Goal: Entertainment & Leisure: Browse casually

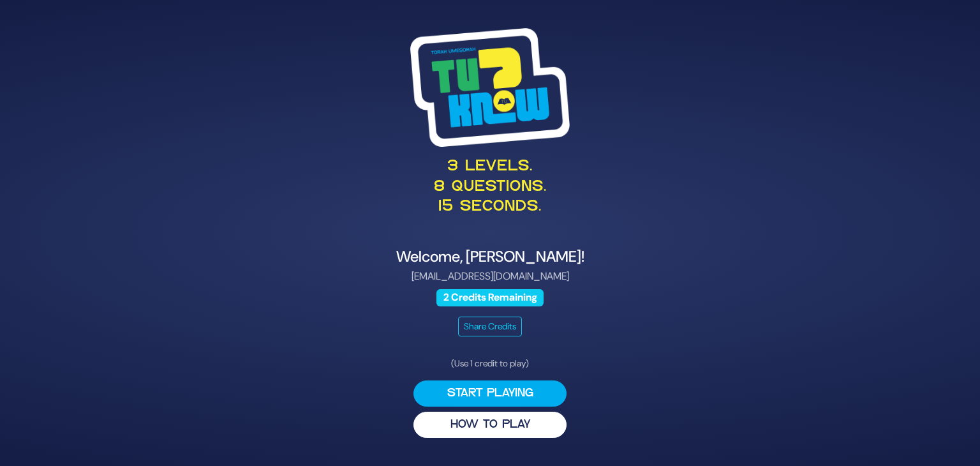
click at [366, 212] on p "3 levels. 8 questions. 15 seconds." at bounding box center [490, 187] width 623 height 60
click at [462, 389] on button "Start Playing" at bounding box center [489, 393] width 153 height 26
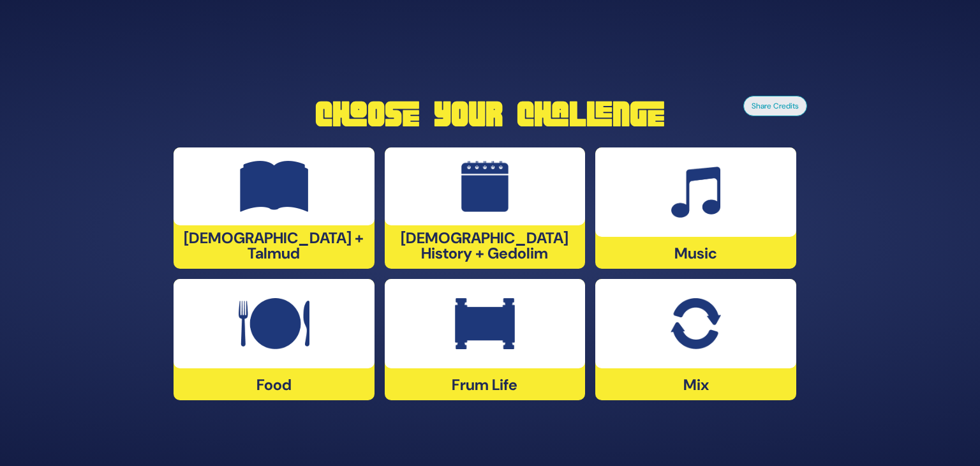
click at [706, 323] on img at bounding box center [696, 323] width 50 height 51
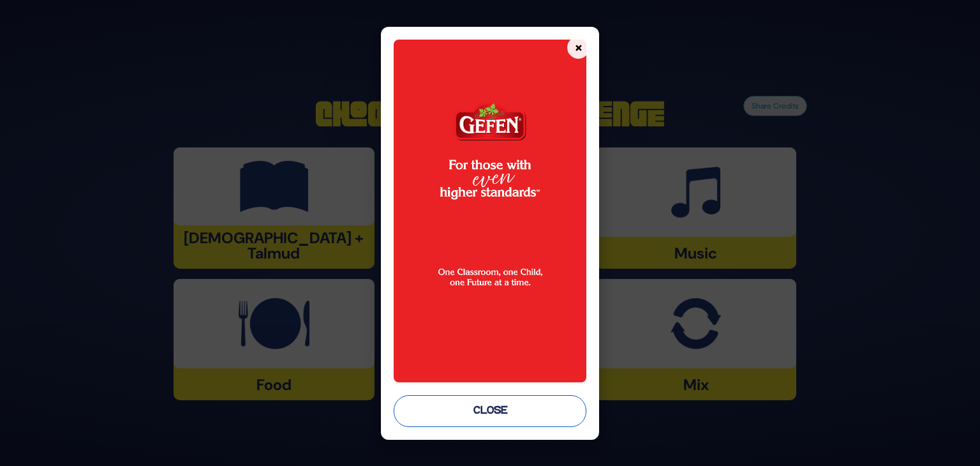
click at [500, 409] on button "Close" at bounding box center [490, 411] width 193 height 32
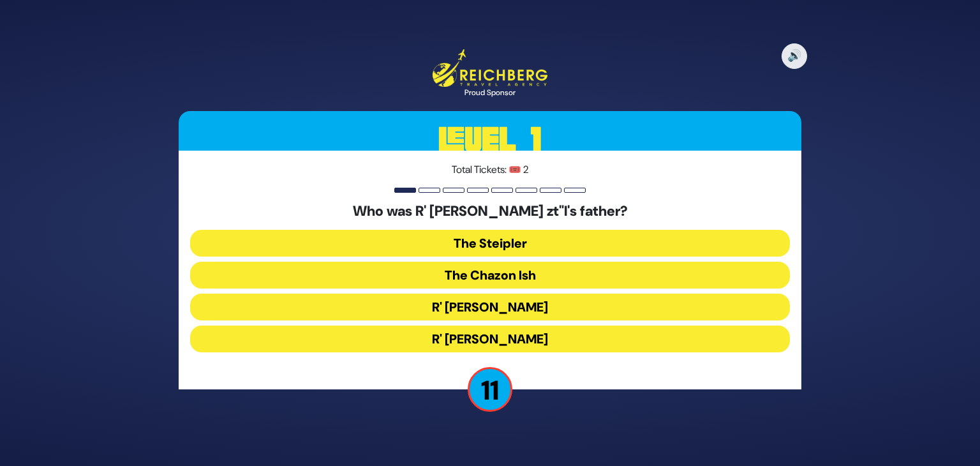
click at [503, 238] on button "The Steipler" at bounding box center [490, 243] width 600 height 27
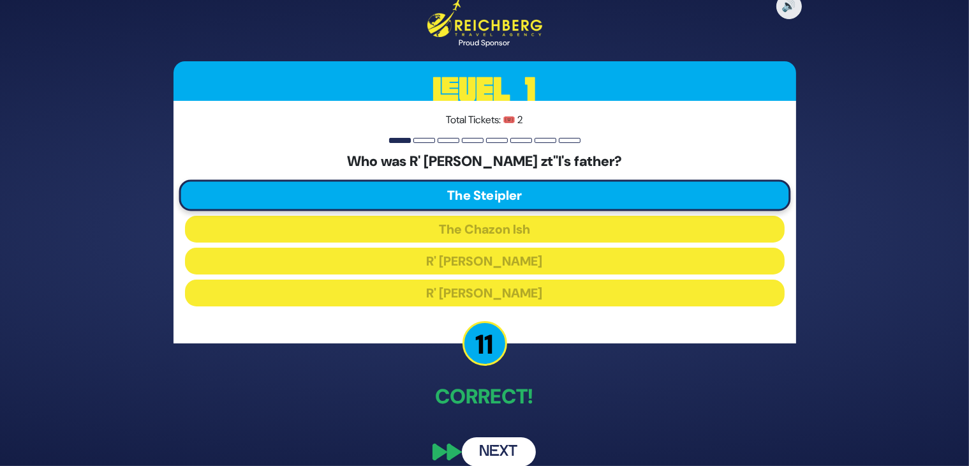
click at [496, 444] on button "Next" at bounding box center [499, 451] width 74 height 29
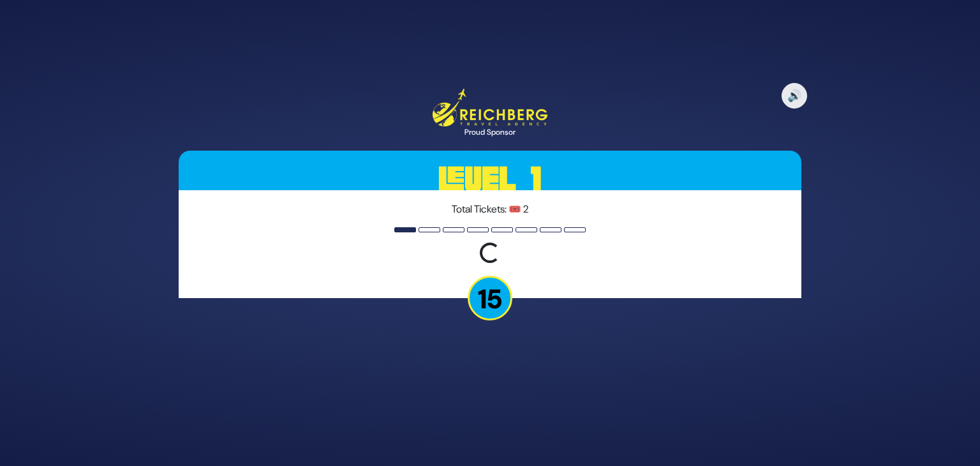
click at [496, 444] on div "🔊 Proud Sponsor Level 1 Total Tickets: 🎟️ 2 Loading question... 15" at bounding box center [490, 233] width 980 height 466
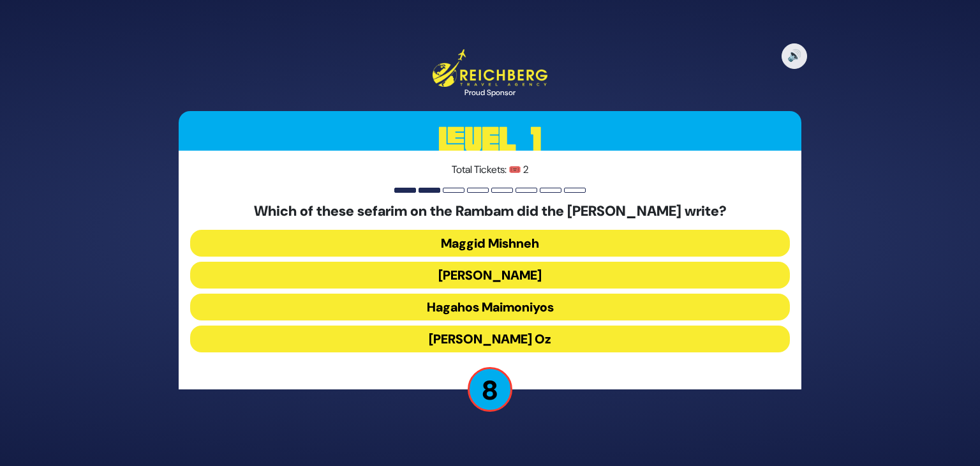
click at [461, 235] on button "Maggid Mishneh" at bounding box center [490, 243] width 600 height 27
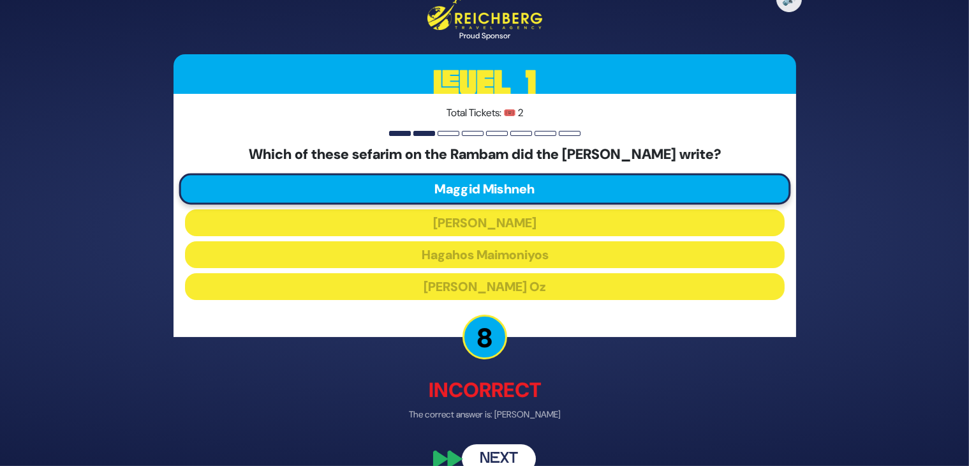
click at [495, 452] on button "Next" at bounding box center [499, 458] width 74 height 29
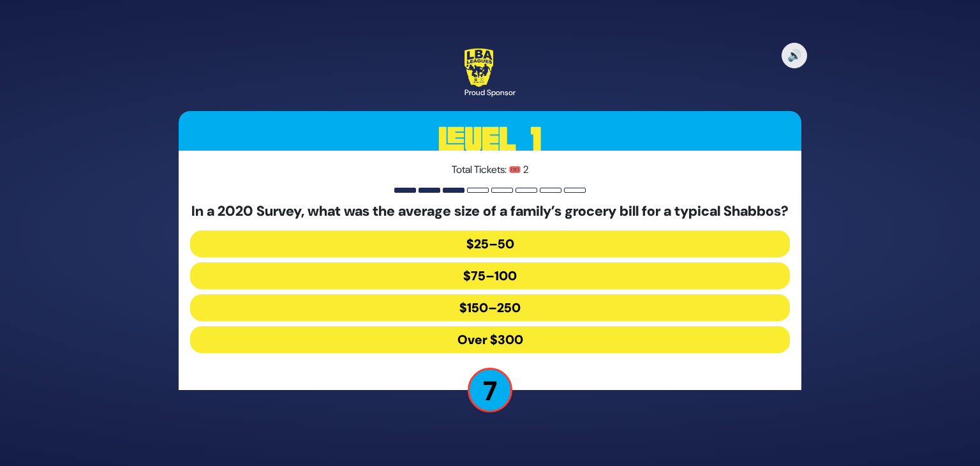
click at [491, 348] on button "Over $300" at bounding box center [490, 339] width 600 height 27
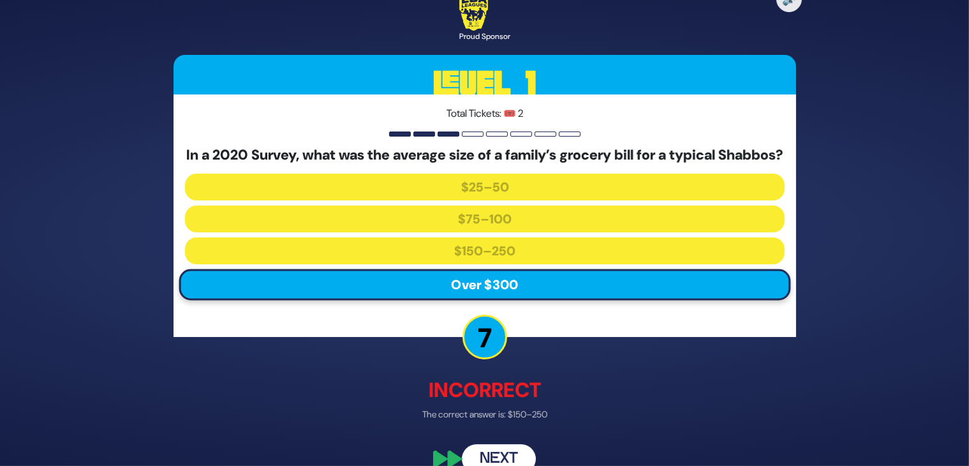
click at [510, 461] on button "Next" at bounding box center [499, 458] width 74 height 29
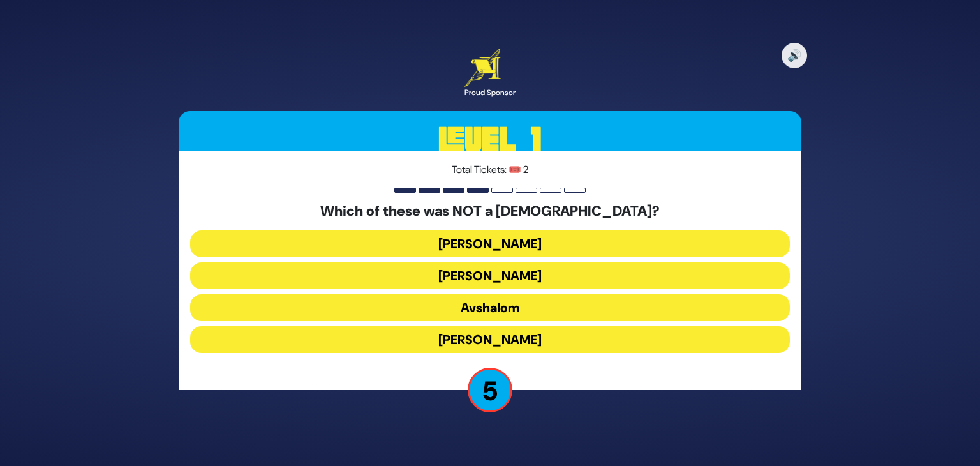
click at [461, 242] on button "Shmuel Hanavi" at bounding box center [490, 243] width 600 height 27
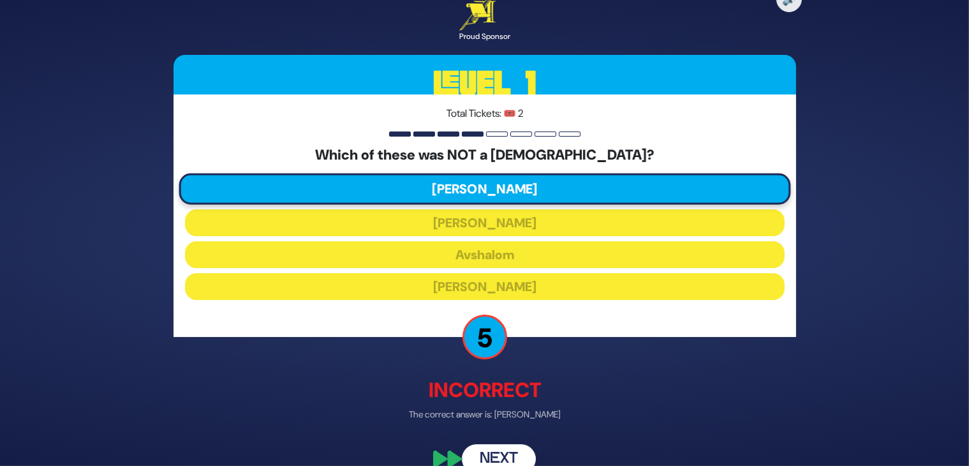
click at [499, 452] on button "Next" at bounding box center [499, 458] width 74 height 29
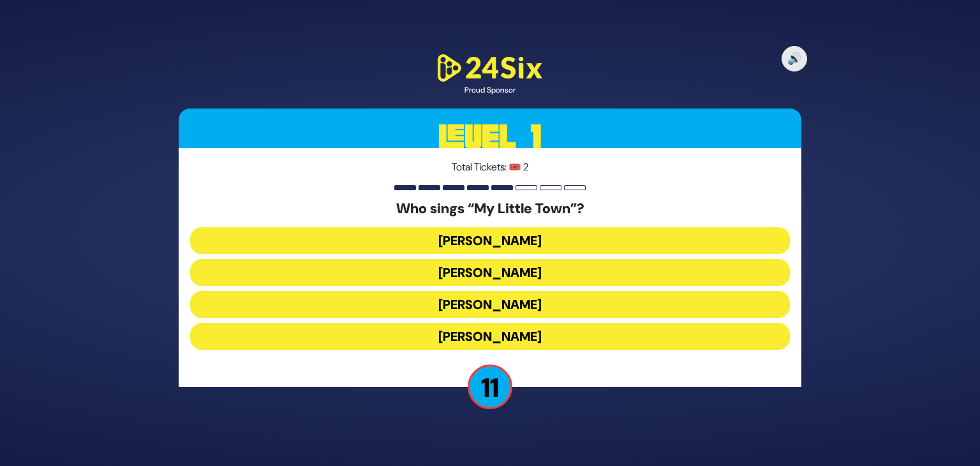
click at [442, 303] on button "Shulem Lemmer" at bounding box center [490, 304] width 600 height 27
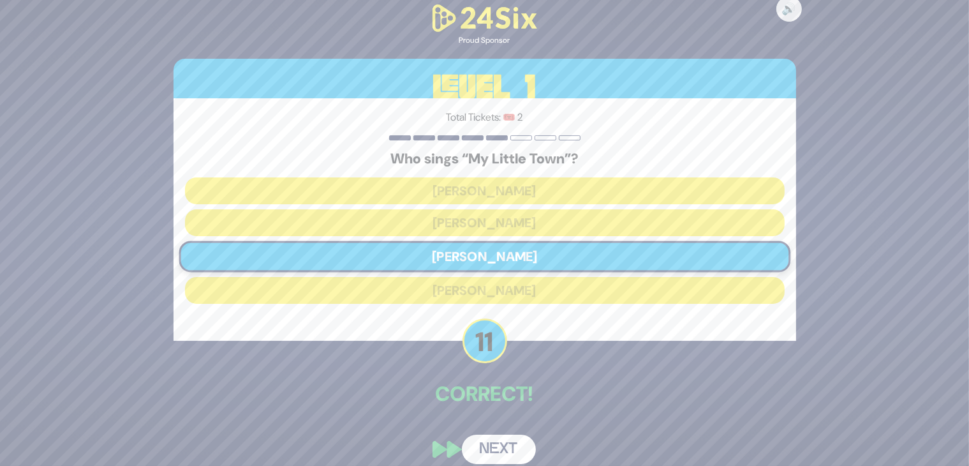
click at [488, 435] on button "Next" at bounding box center [499, 449] width 74 height 29
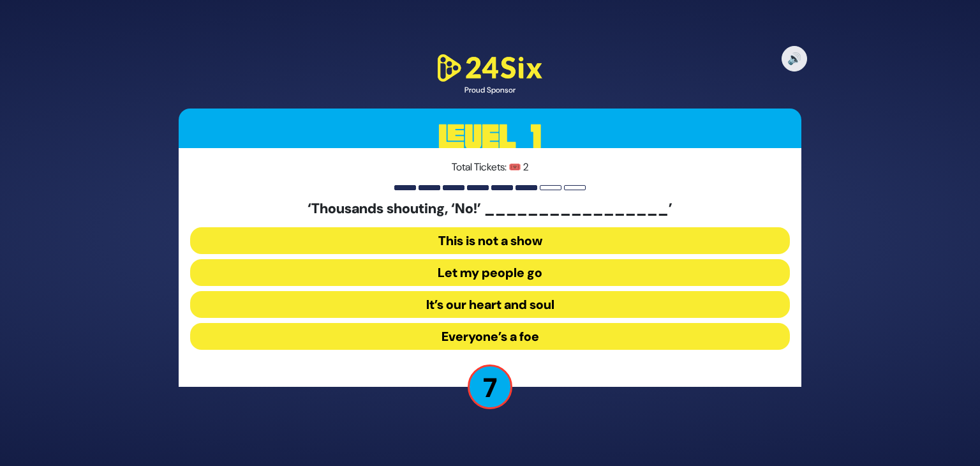
click at [474, 276] on button "Let my people go" at bounding box center [490, 272] width 600 height 27
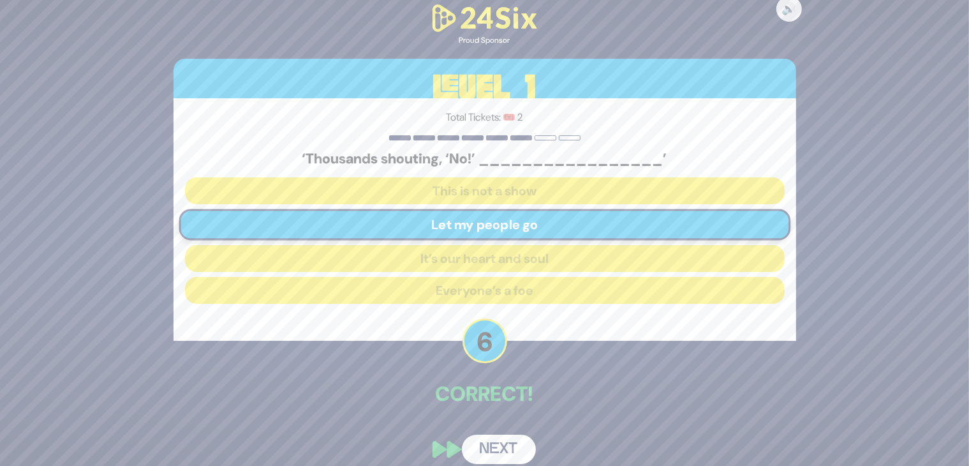
click at [496, 447] on button "Next" at bounding box center [499, 449] width 74 height 29
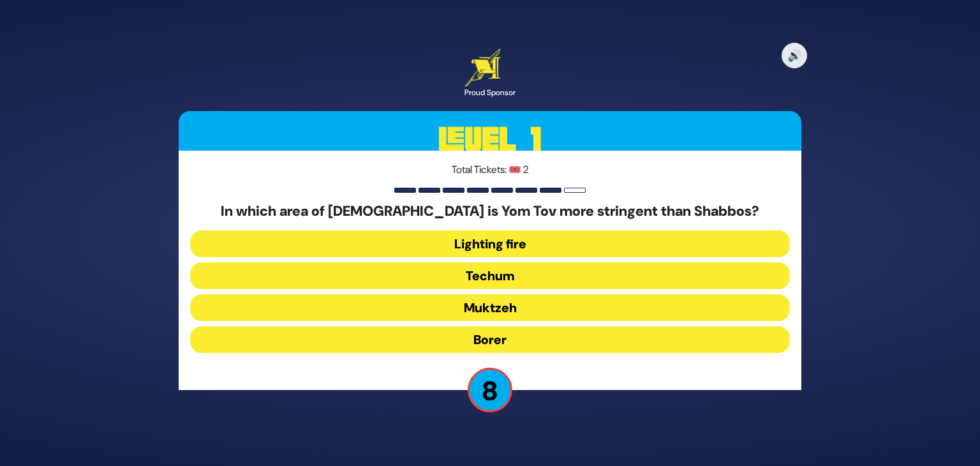
click at [458, 276] on button "Techum" at bounding box center [490, 275] width 600 height 27
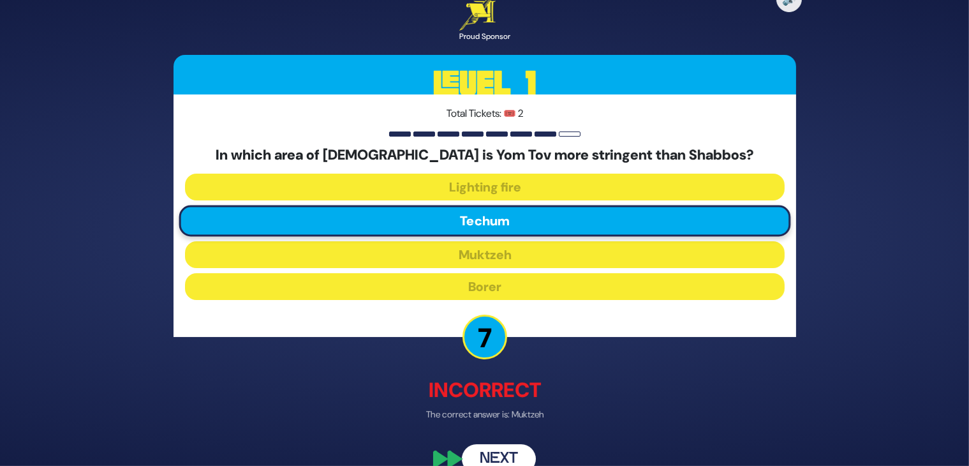
click at [498, 448] on button "Next" at bounding box center [499, 458] width 74 height 29
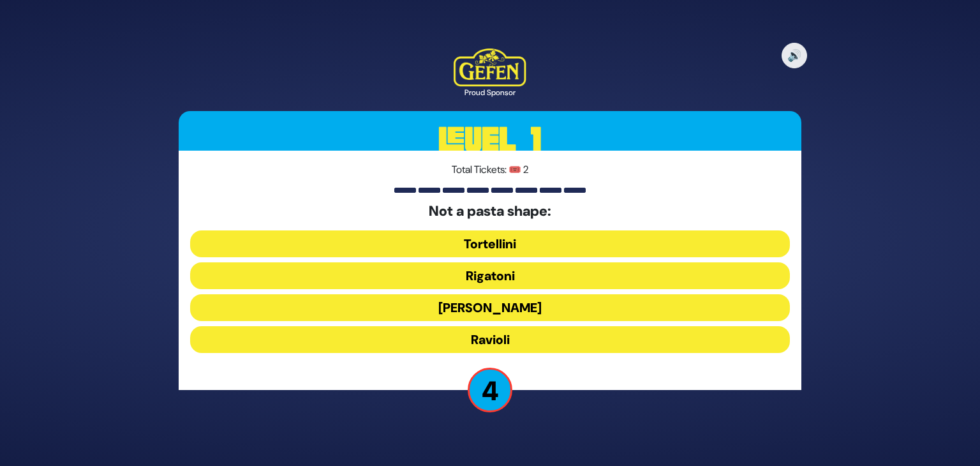
click at [485, 312] on button "Ronzoni" at bounding box center [490, 307] width 600 height 27
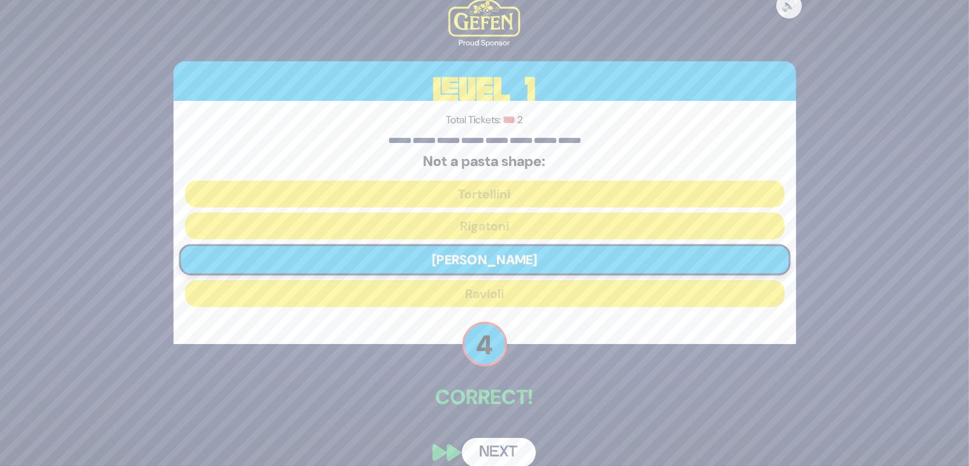
scroll to position [16, 0]
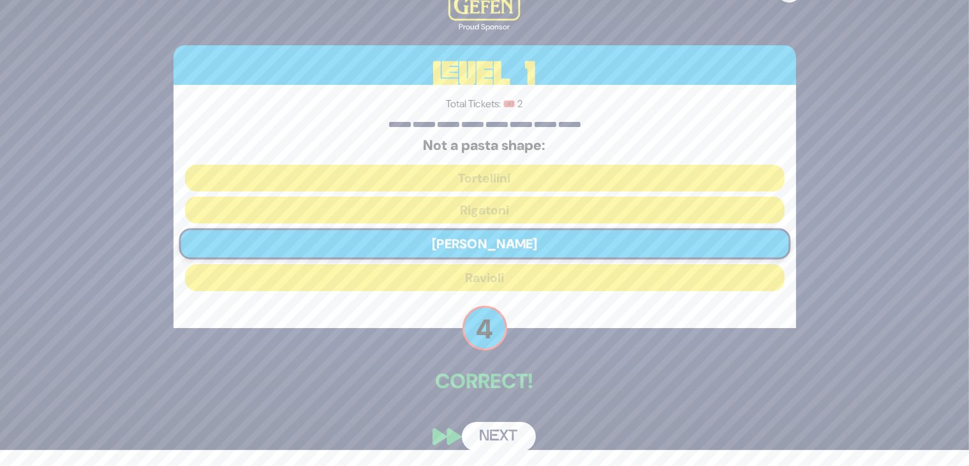
click at [488, 427] on button "Next" at bounding box center [499, 436] width 74 height 29
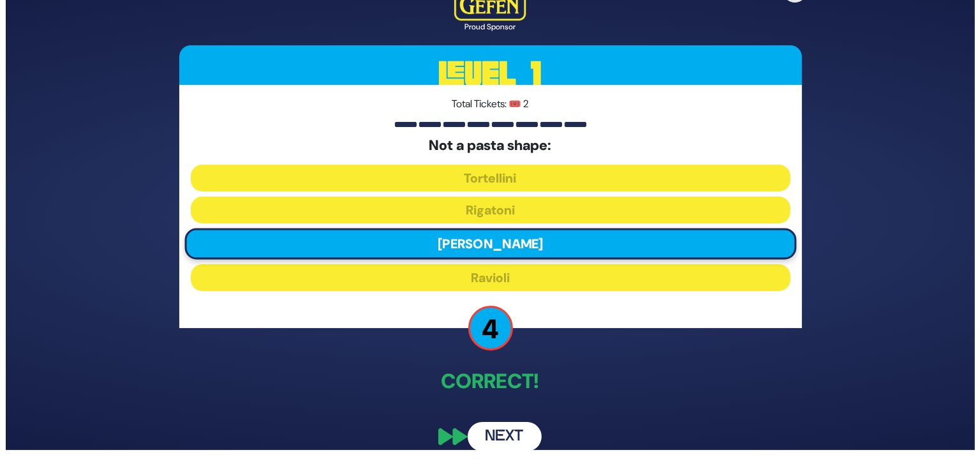
scroll to position [0, 0]
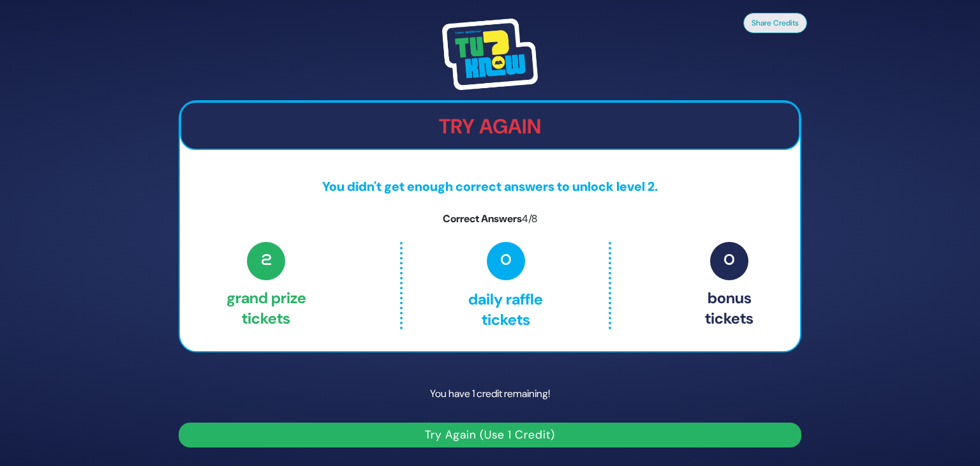
click at [510, 433] on button "Try Again (Use 1 Credit)" at bounding box center [490, 434] width 623 height 25
click at [544, 428] on button "Try Again (Use 1 Credit)" at bounding box center [490, 434] width 623 height 25
click at [508, 266] on span "0" at bounding box center [506, 261] width 38 height 38
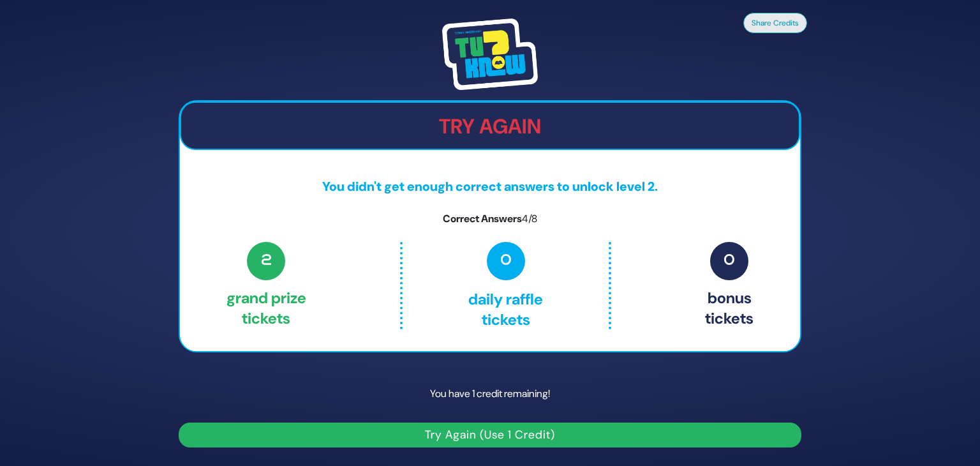
click at [311, 253] on div "2 Grand Prize tickets 0 Daily Raffle tickets 0 Bonus tickets" at bounding box center [490, 285] width 527 height 87
click at [489, 239] on div "Try Again You didn't get enough correct answers to unlock level 2. Correct Answ…" at bounding box center [490, 226] width 623 height 252
click at [493, 123] on h2 "Try Again" at bounding box center [490, 126] width 618 height 24
click at [482, 429] on button "Try Again (Use 1 Credit)" at bounding box center [490, 434] width 623 height 25
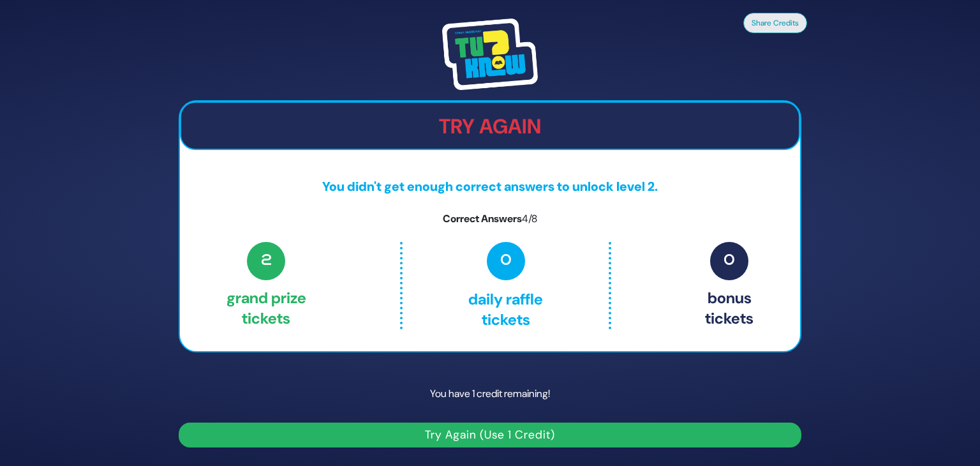
click at [482, 429] on button "Try Again (Use 1 Credit)" at bounding box center [490, 434] width 623 height 25
drag, startPoint x: 482, startPoint y: 429, endPoint x: 443, endPoint y: 433, distance: 39.8
click at [463, 432] on button "Try Again (Use 1 Credit)" at bounding box center [490, 434] width 623 height 25
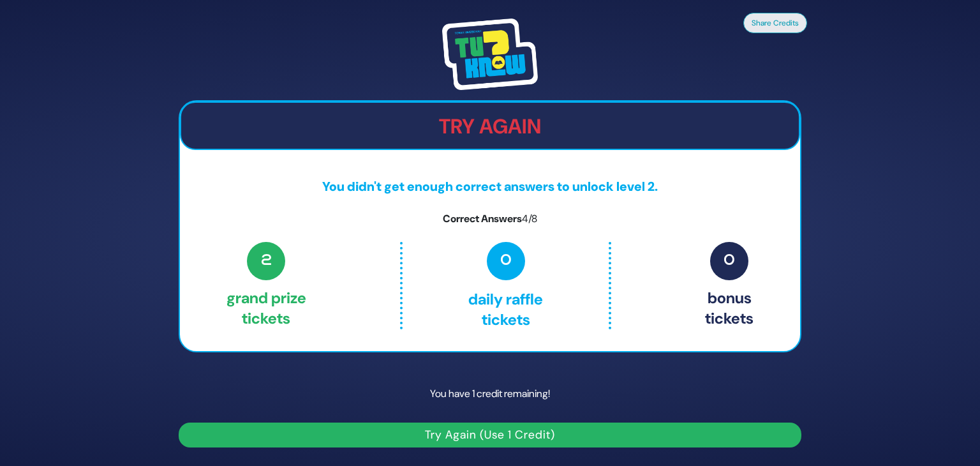
click at [438, 433] on button "Try Again (Use 1 Credit)" at bounding box center [490, 434] width 623 height 25
click at [457, 422] on button "Try Again (Use 1 Credit)" at bounding box center [490, 434] width 623 height 25
click at [543, 426] on button "Try Again (Use 1 Credit)" at bounding box center [490, 434] width 623 height 25
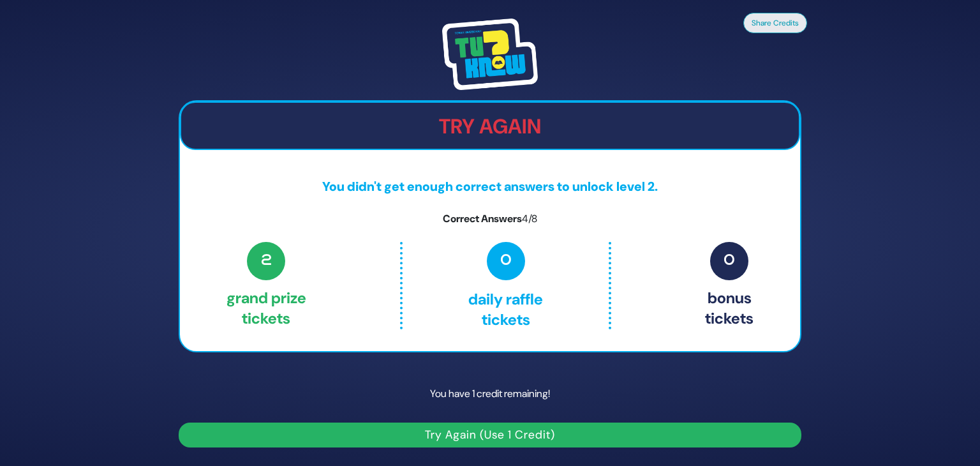
click at [543, 426] on button "Try Again (Use 1 Credit)" at bounding box center [490, 434] width 623 height 25
click at [752, 408] on p "You have 1 credit remaining!" at bounding box center [490, 393] width 623 height 37
drag, startPoint x: 700, startPoint y: 447, endPoint x: 692, endPoint y: 446, distance: 8.4
click at [692, 446] on div "Share Credits Try Again You didn't get enough correct answers to unlock level 2…" at bounding box center [489, 232] width 653 height 459
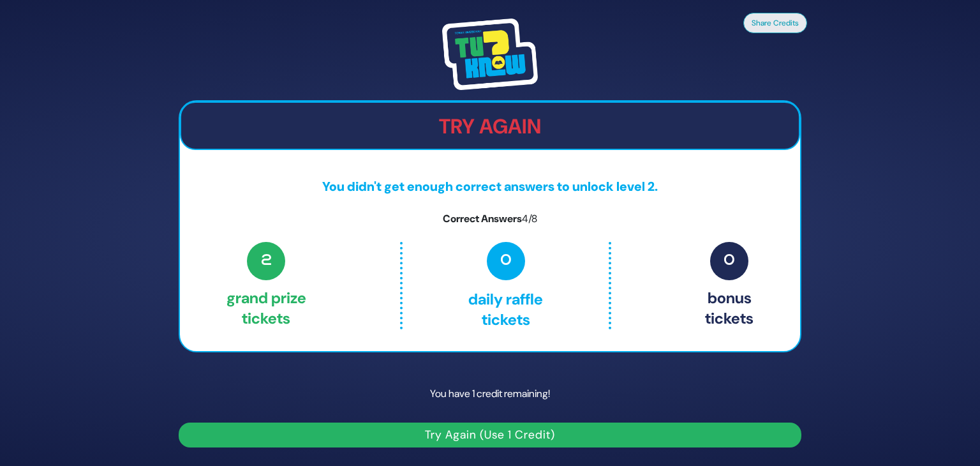
drag, startPoint x: 649, startPoint y: 432, endPoint x: 602, endPoint y: 421, distance: 48.0
click at [602, 421] on div "You have 1 credit remaining! Try Again (Use 1 Credit)" at bounding box center [490, 411] width 623 height 72
drag, startPoint x: 602, startPoint y: 421, endPoint x: 539, endPoint y: 417, distance: 63.9
click at [539, 417] on div "You have 1 credit remaining! Try Again (Use 1 Credit)" at bounding box center [490, 411] width 623 height 72
click at [434, 445] on button "Try Again (Use 1 Credit)" at bounding box center [490, 434] width 623 height 25
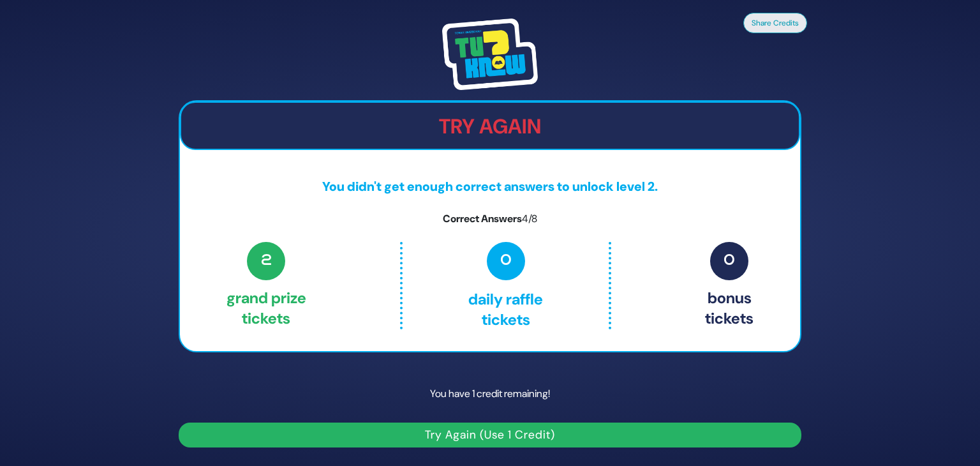
drag, startPoint x: 434, startPoint y: 445, endPoint x: 581, endPoint y: 412, distance: 150.5
click at [581, 412] on div "You have 1 credit remaining! Try Again (Use 1 Credit)" at bounding box center [490, 411] width 623 height 72
drag, startPoint x: 526, startPoint y: 421, endPoint x: 510, endPoint y: 419, distance: 16.1
click at [510, 419] on div "You have 1 credit remaining! Try Again (Use 1 Credit)" at bounding box center [490, 411] width 623 height 72
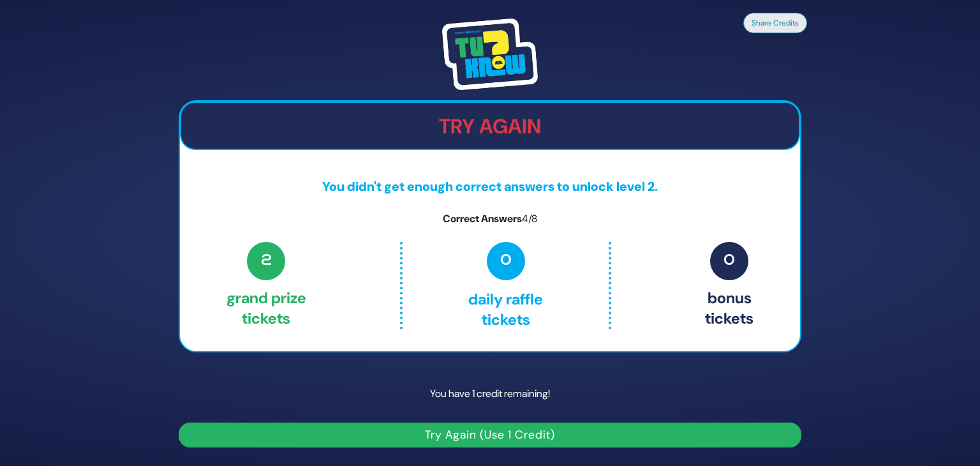
click at [508, 427] on button "Try Again (Use 1 Credit)" at bounding box center [490, 434] width 623 height 25
click at [786, 16] on button "Share Credits" at bounding box center [775, 22] width 64 height 20
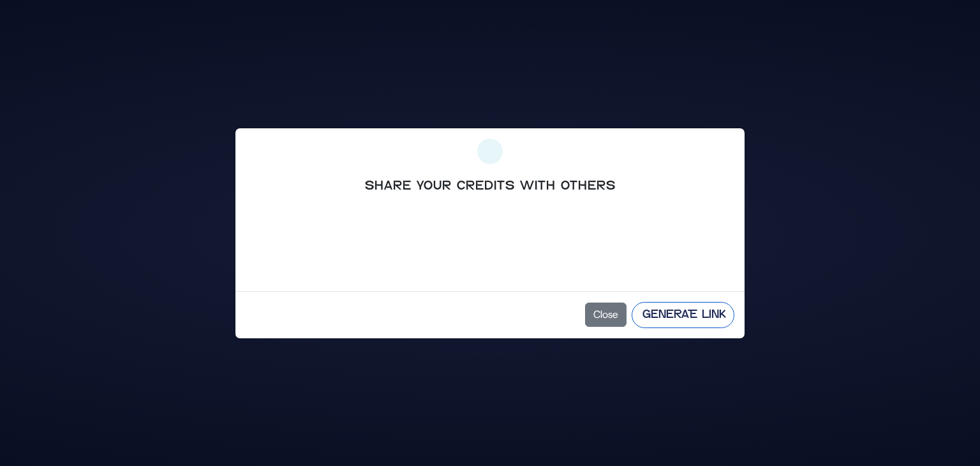
click at [672, 318] on button "Generate Link" at bounding box center [683, 315] width 103 height 26
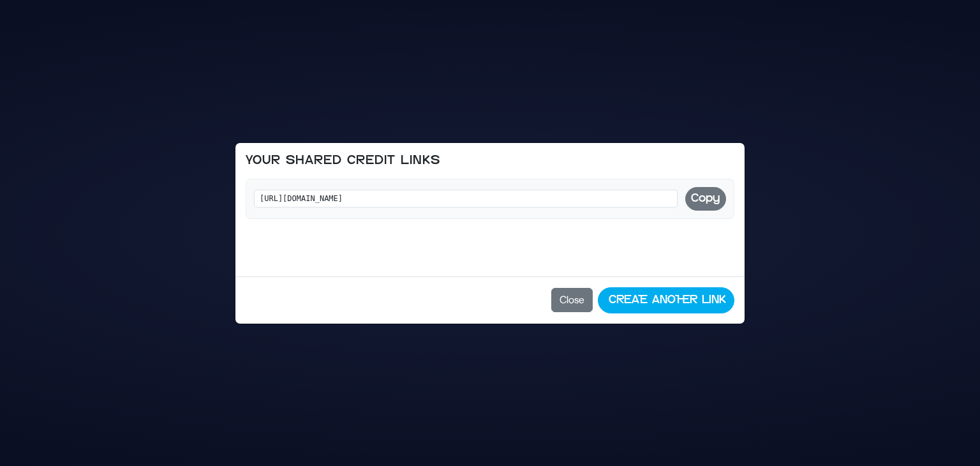
click at [699, 202] on button "Copy" at bounding box center [705, 199] width 41 height 24
click at [577, 307] on button "Close" at bounding box center [571, 300] width 41 height 24
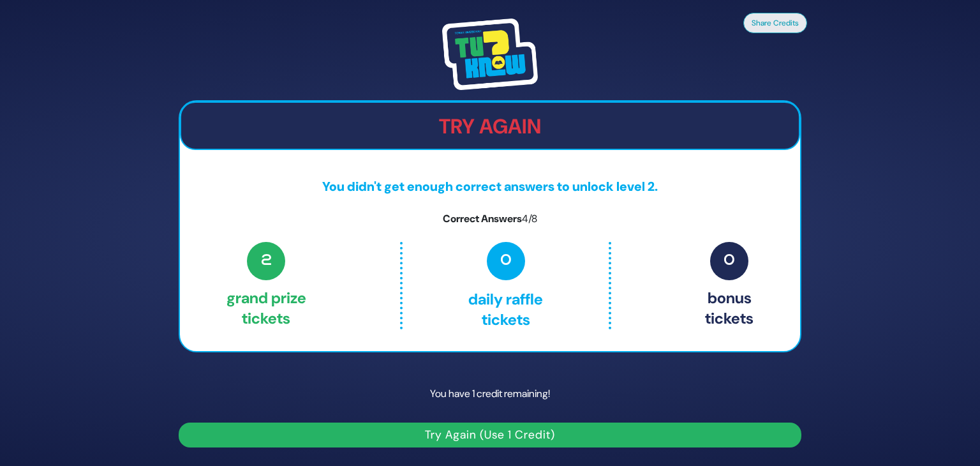
click at [504, 429] on button "Try Again (Use 1 Credit)" at bounding box center [490, 434] width 623 height 25
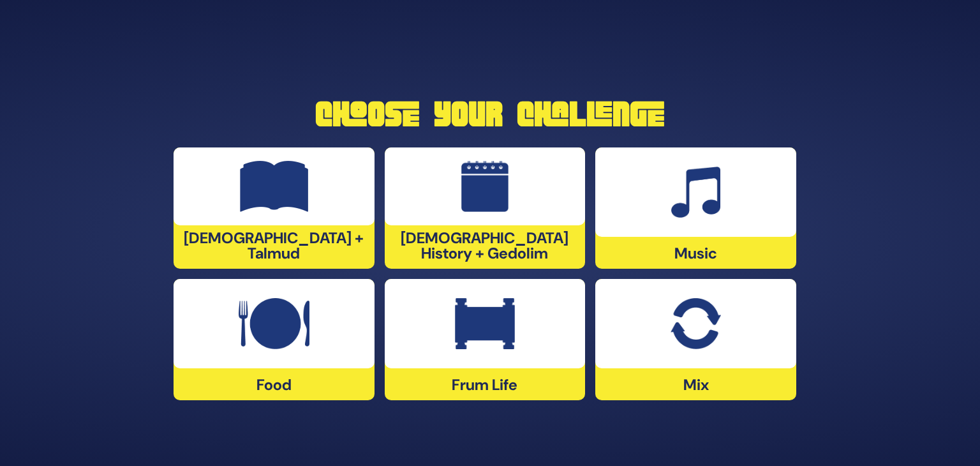
click at [728, 358] on div at bounding box center [695, 323] width 201 height 89
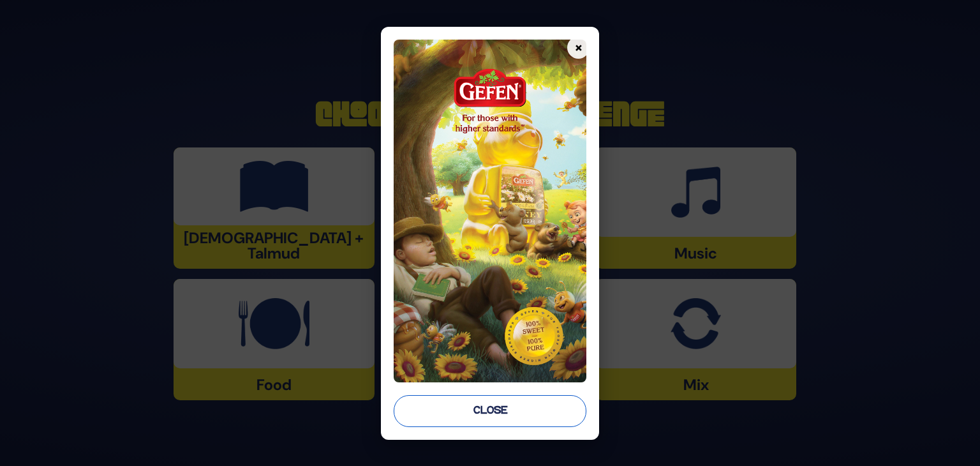
click at [539, 412] on button "Close" at bounding box center [490, 411] width 193 height 32
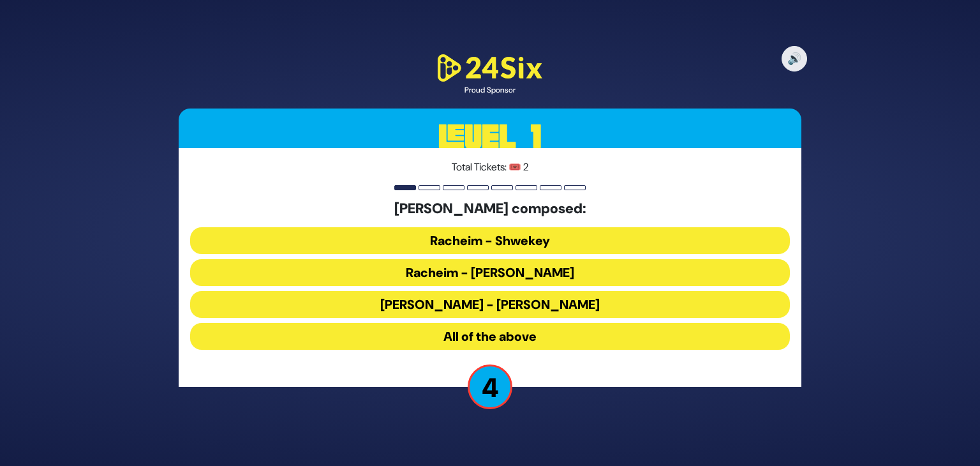
click at [457, 334] on button "All of the above" at bounding box center [490, 336] width 600 height 27
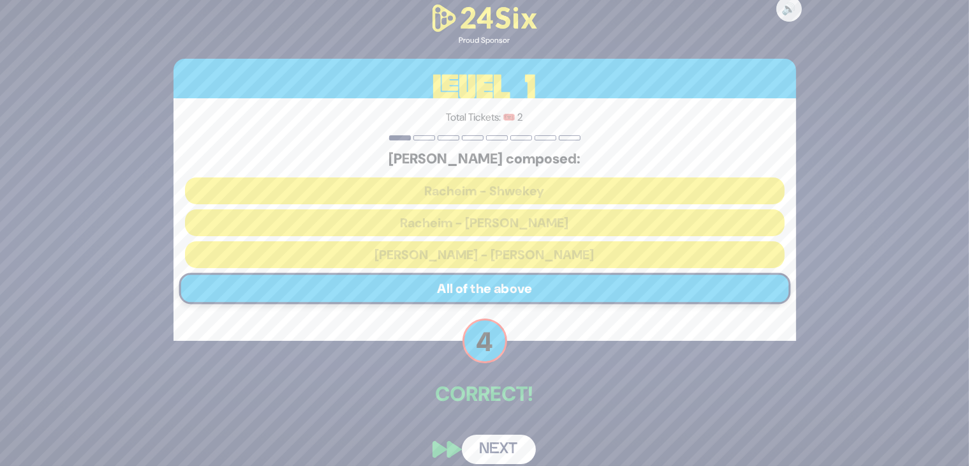
click at [516, 452] on button "Next" at bounding box center [499, 449] width 74 height 29
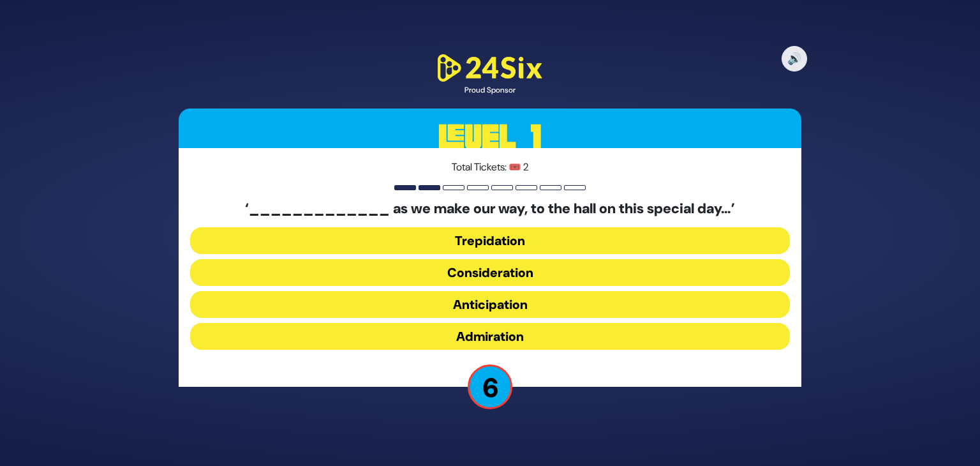
click at [484, 296] on button "Anticipation" at bounding box center [490, 304] width 600 height 27
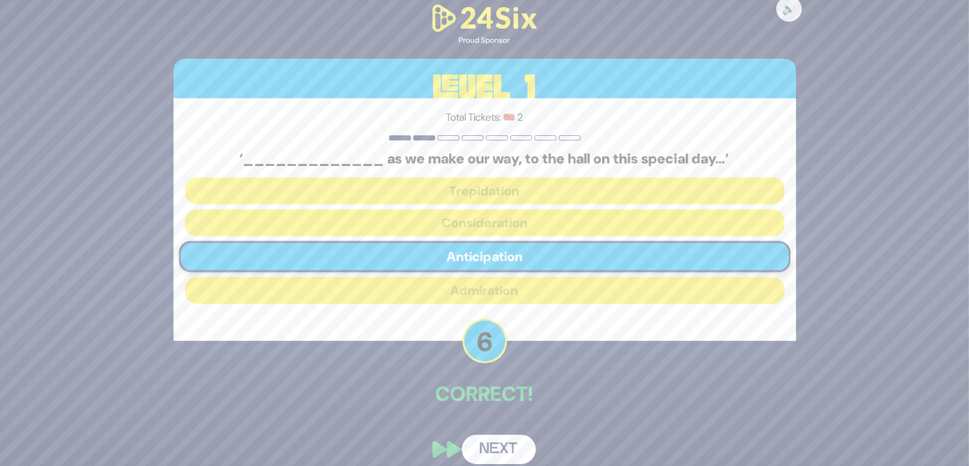
click at [490, 437] on button "Next" at bounding box center [499, 449] width 74 height 29
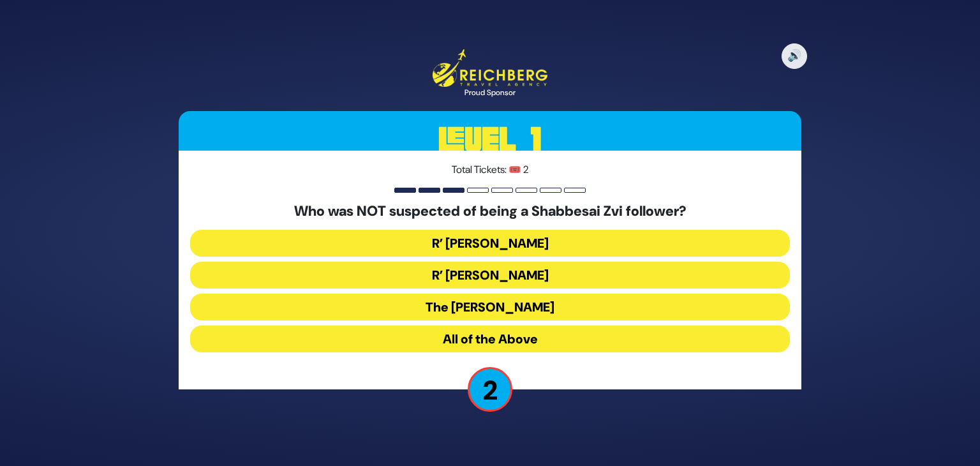
click at [472, 343] on button "All of the Above" at bounding box center [490, 338] width 600 height 27
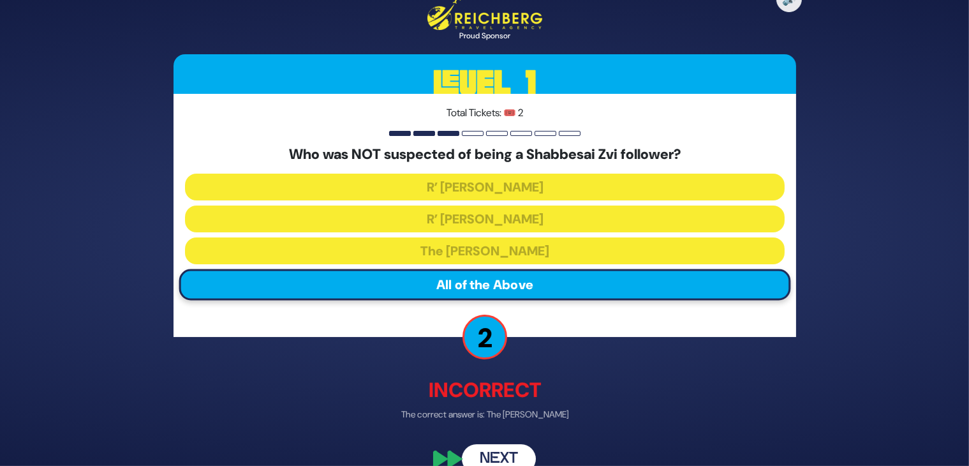
scroll to position [20, 0]
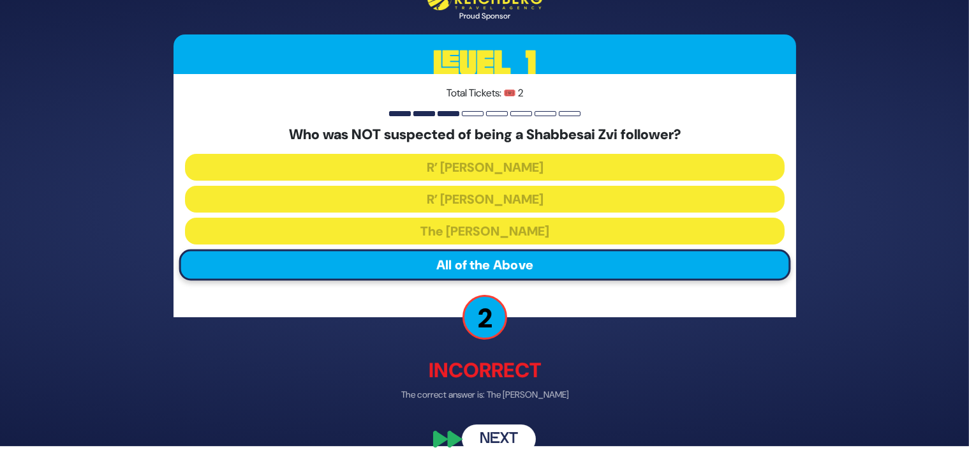
click at [497, 432] on button "Next" at bounding box center [499, 438] width 74 height 29
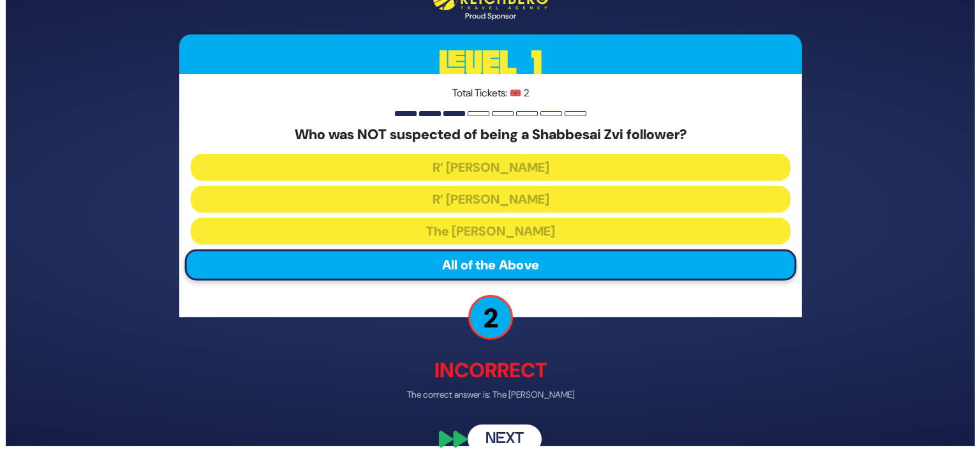
scroll to position [0, 0]
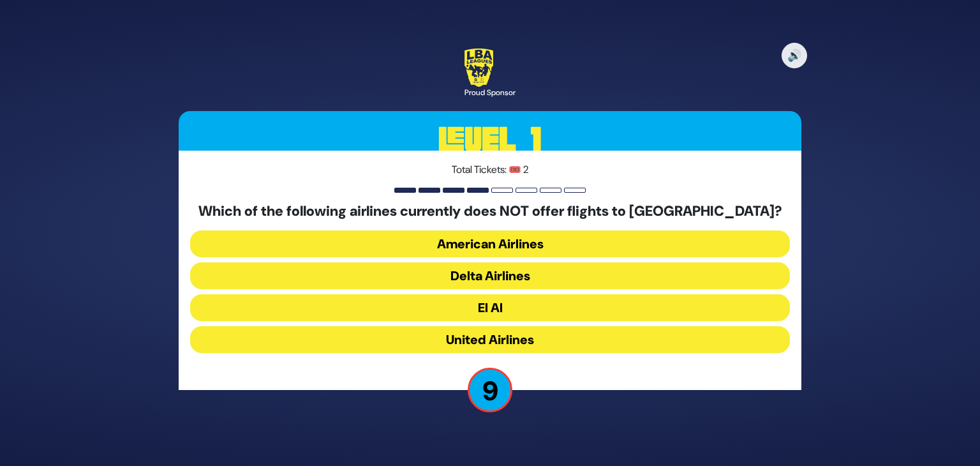
click at [445, 244] on button "American Airlines" at bounding box center [490, 243] width 600 height 27
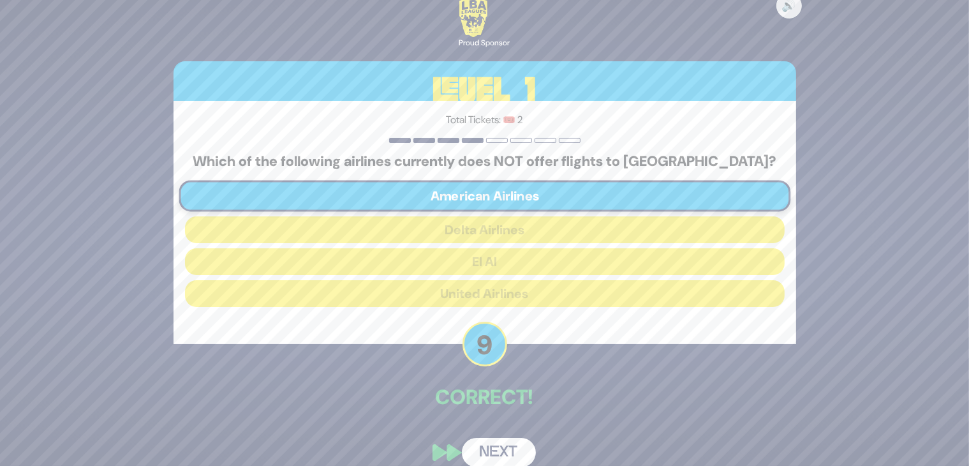
click at [445, 244] on div "Which of the following airlines currently does NOT offer flights to [GEOGRAPHIC…" at bounding box center [485, 232] width 600 height 158
click at [507, 454] on button "Next" at bounding box center [499, 452] width 74 height 29
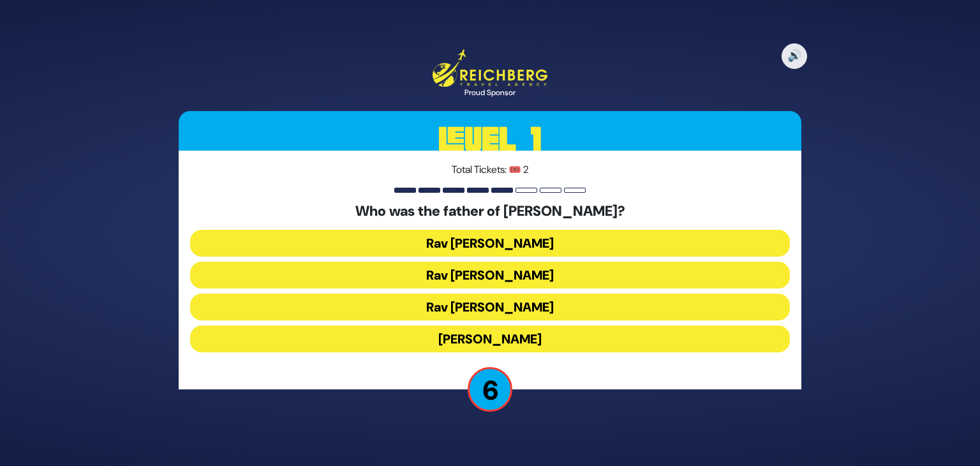
click at [426, 240] on button "Rav [PERSON_NAME]" at bounding box center [490, 243] width 600 height 27
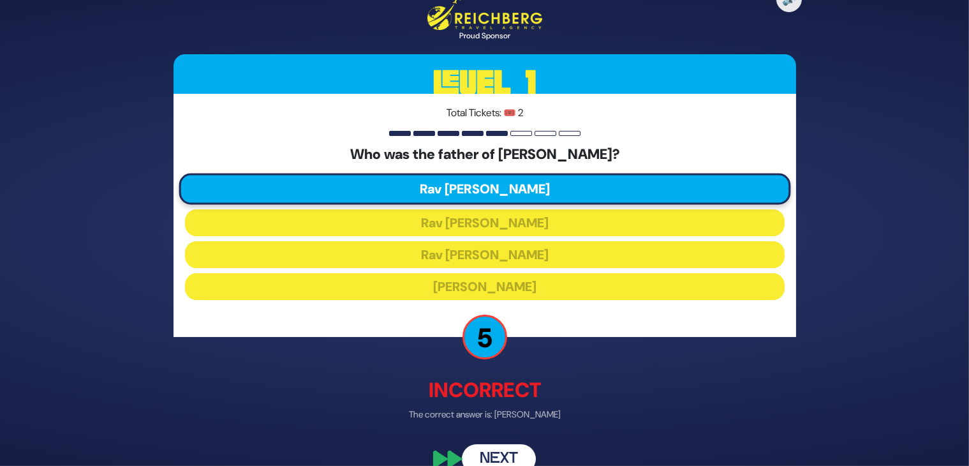
click at [491, 451] on button "Next" at bounding box center [499, 458] width 74 height 29
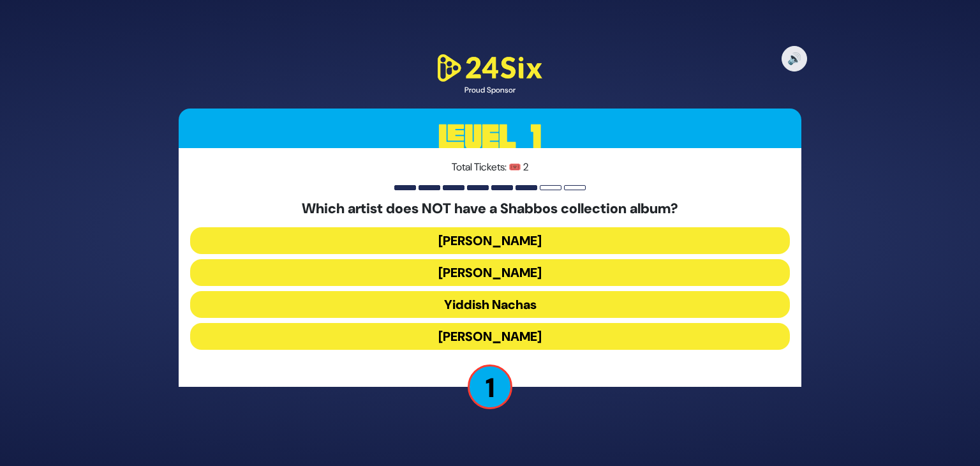
click at [410, 240] on button "[PERSON_NAME]" at bounding box center [490, 240] width 600 height 27
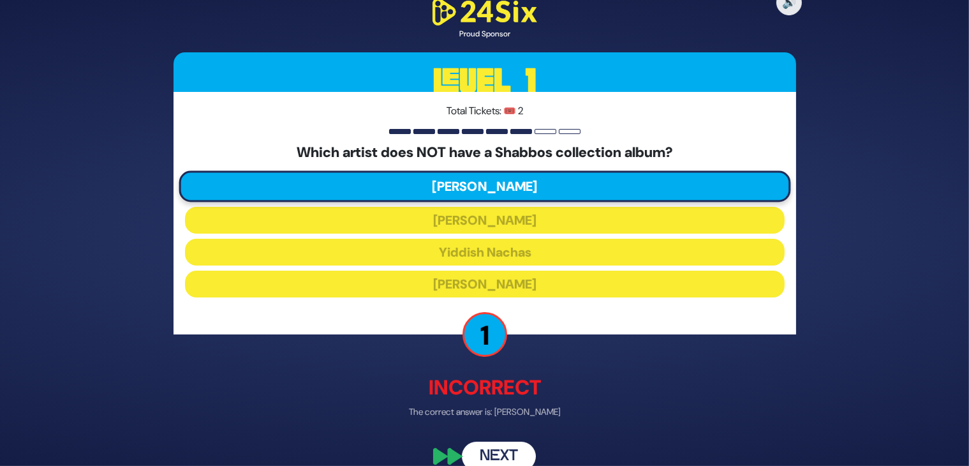
click at [493, 443] on button "Next" at bounding box center [499, 456] width 74 height 29
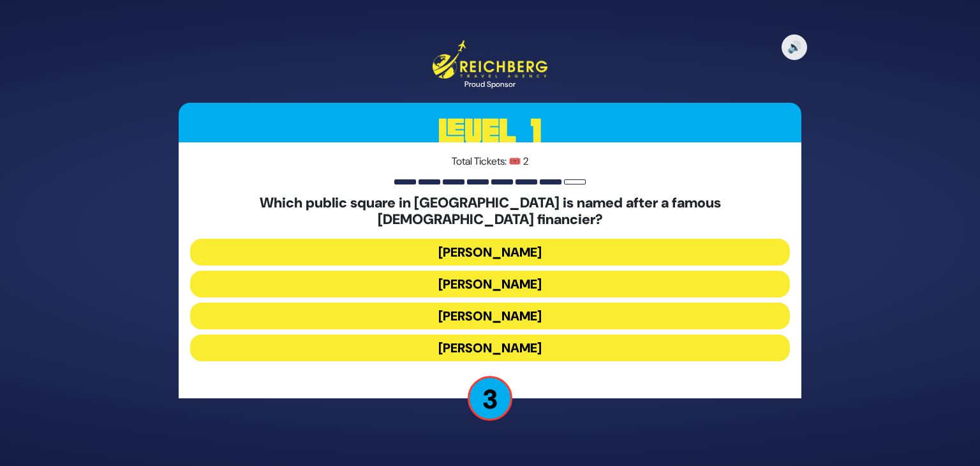
click at [436, 246] on button "[PERSON_NAME]" at bounding box center [490, 252] width 600 height 27
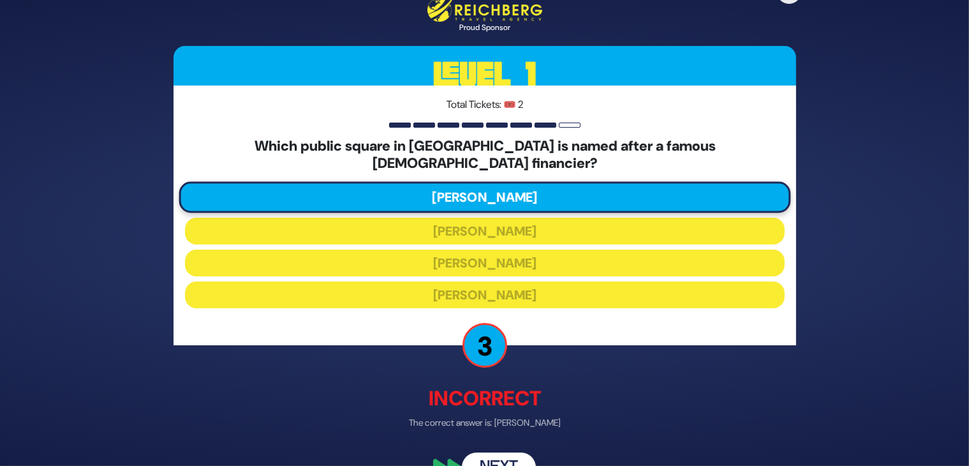
click at [510, 452] on button "Next" at bounding box center [499, 466] width 74 height 29
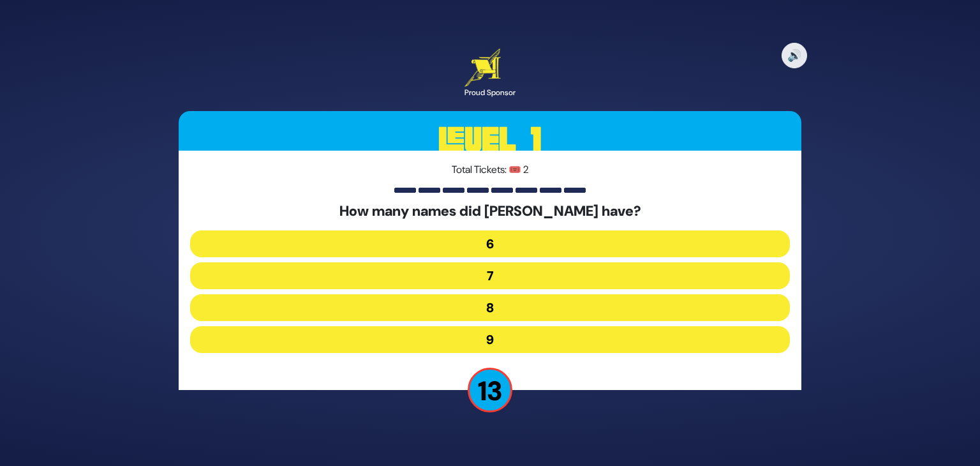
click at [447, 274] on button "7" at bounding box center [490, 275] width 600 height 27
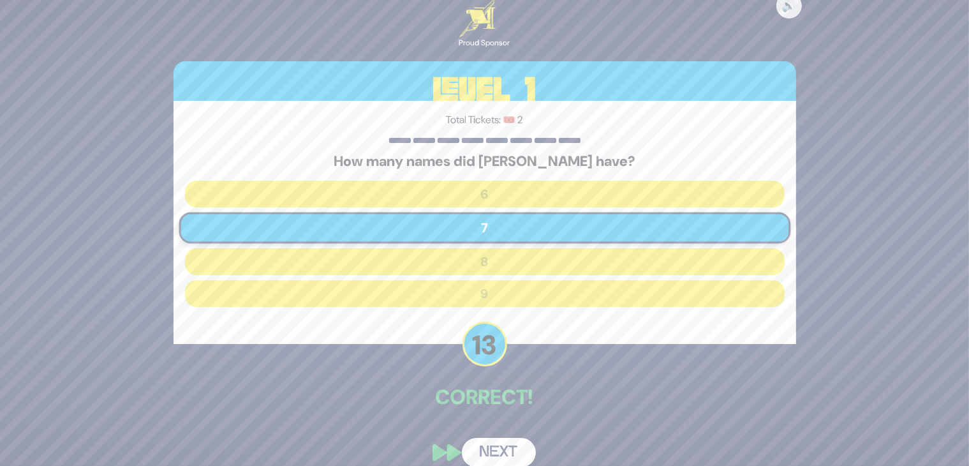
click at [502, 449] on button "Next" at bounding box center [499, 452] width 74 height 29
